Goal: Information Seeking & Learning: Compare options

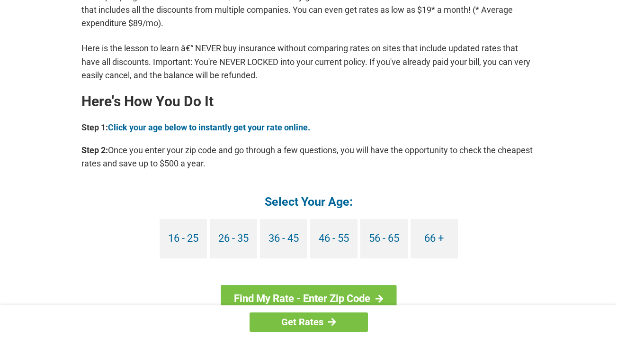
scroll to position [806, 0]
